Goal: Task Accomplishment & Management: Manage account settings

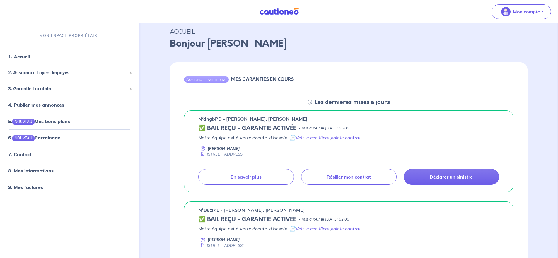
scroll to position [88, 0]
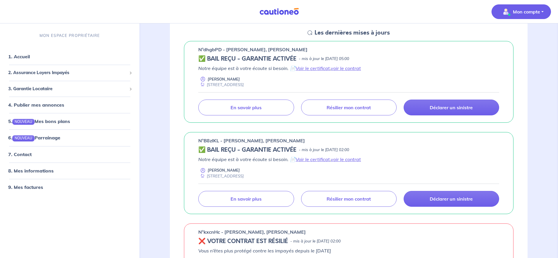
click at [525, 10] on p "Mon compte" at bounding box center [526, 11] width 27 height 7
click at [508, 36] on link "Mes informations" at bounding box center [515, 36] width 47 height 9
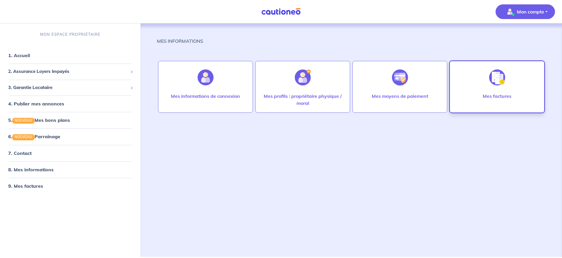
click at [497, 81] on img at bounding box center [497, 77] width 16 height 16
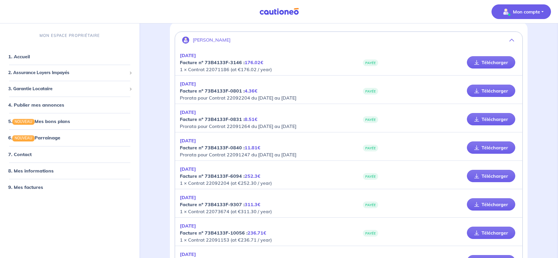
scroll to position [27, 0]
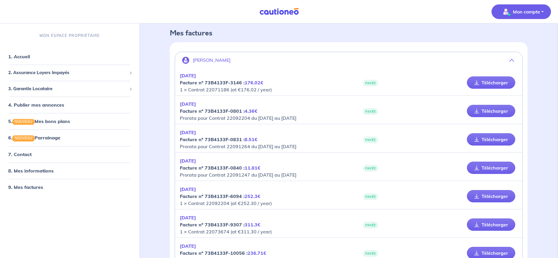
click at [527, 10] on p "Mon compte" at bounding box center [526, 11] width 27 height 7
click at [503, 36] on link "Mes informations" at bounding box center [515, 36] width 47 height 9
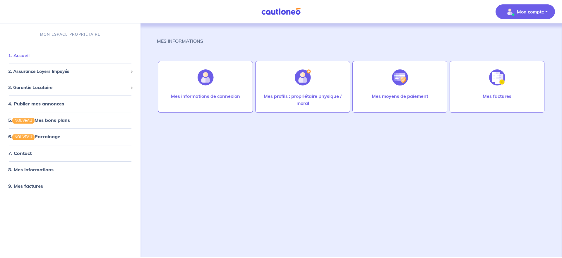
click at [18, 55] on link "1. Accueil" at bounding box center [18, 55] width 21 height 6
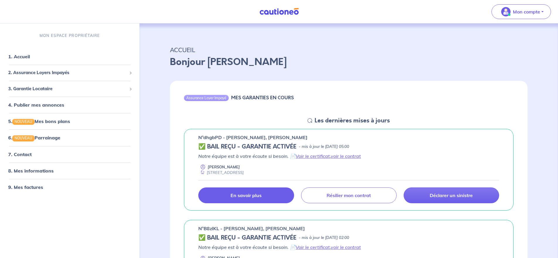
click at [253, 194] on p "En savoir plus" at bounding box center [246, 195] width 31 height 6
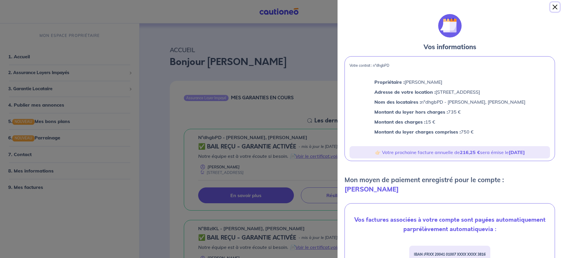
click at [555, 6] on button "Close" at bounding box center [555, 6] width 9 height 9
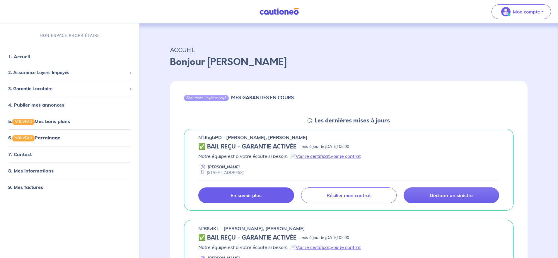
click at [312, 158] on link "Voir le certificat" at bounding box center [313, 156] width 34 height 6
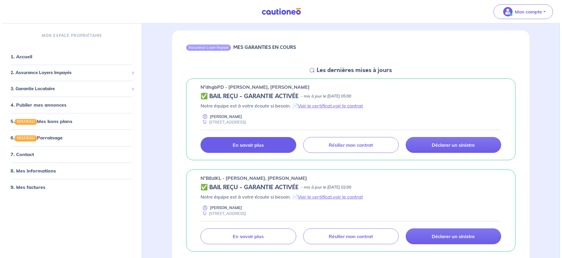
scroll to position [29, 0]
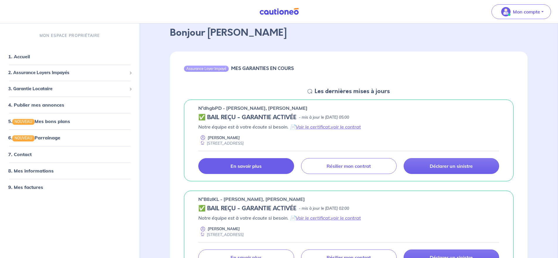
click at [249, 164] on p "En savoir plus" at bounding box center [246, 166] width 31 height 6
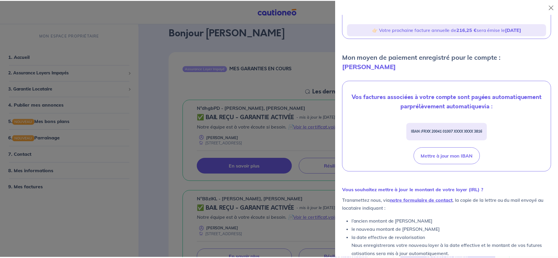
scroll to position [128, 0]
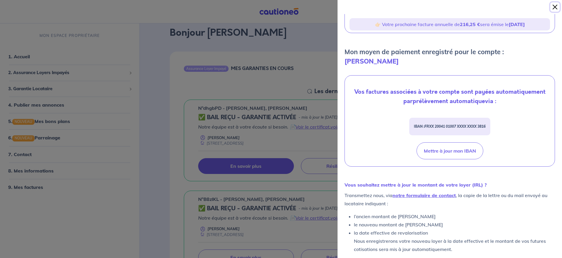
click at [556, 6] on button "Close" at bounding box center [555, 6] width 9 height 9
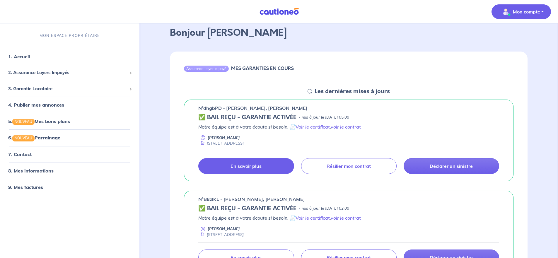
click at [521, 11] on p "Mon compte" at bounding box center [526, 11] width 27 height 7
click at [506, 49] on link "Me déconnecter" at bounding box center [515, 50] width 47 height 9
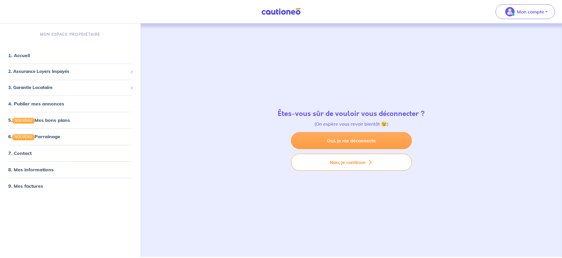
click at [340, 141] on link "Oui, je me déconnecte" at bounding box center [351, 140] width 121 height 17
